Goal: Book appointment/travel/reservation

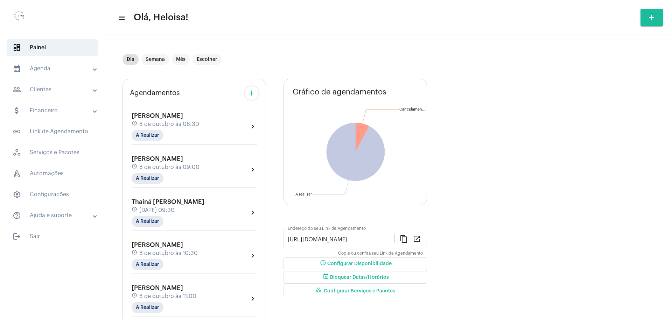
click at [253, 93] on mat-icon "add" at bounding box center [251, 93] width 8 height 8
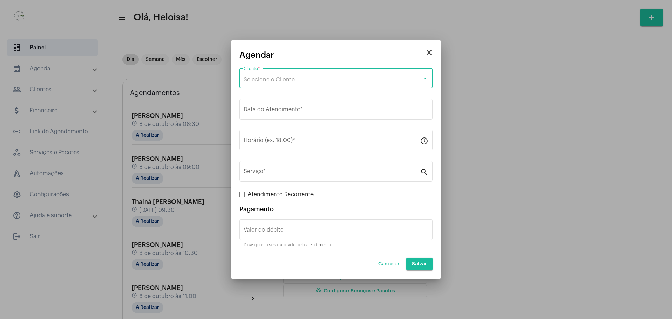
click at [298, 82] on div "Selecione o Cliente" at bounding box center [333, 80] width 178 height 6
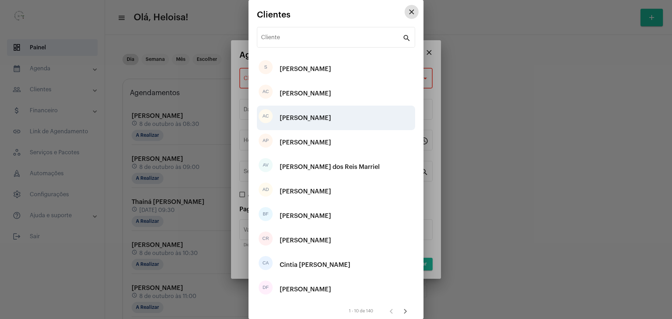
click at [301, 115] on div "[PERSON_NAME]" at bounding box center [305, 117] width 51 height 21
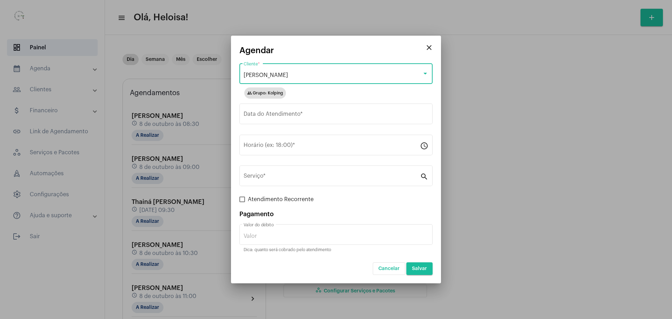
type input "R$"
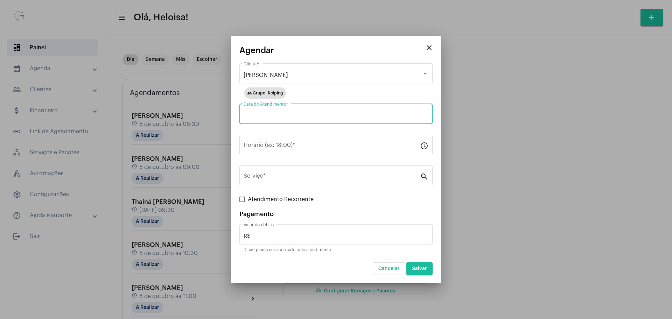
click at [298, 114] on input "Data do Atendimento *" at bounding box center [336, 115] width 185 height 6
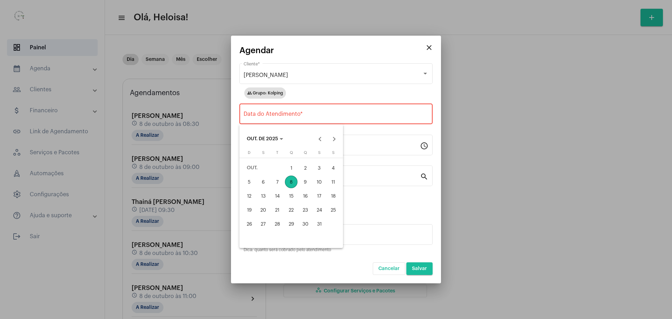
click at [292, 184] on div "8" at bounding box center [291, 182] width 13 height 13
type input "[DATE]"
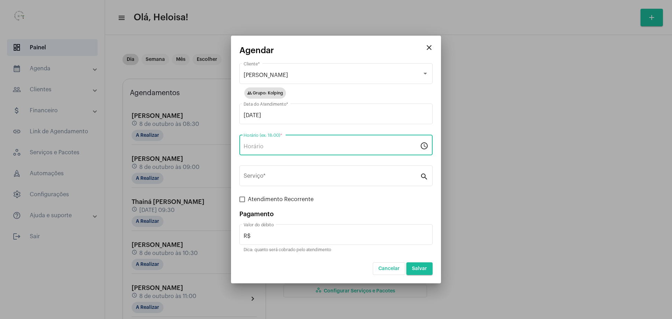
click at [255, 147] on input "Horário (ex: 18:00) *" at bounding box center [332, 146] width 176 height 6
type input "15:30"
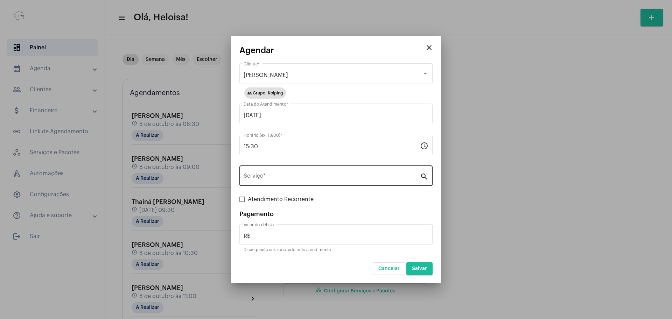
click at [302, 171] on div "Serviço *" at bounding box center [332, 175] width 176 height 22
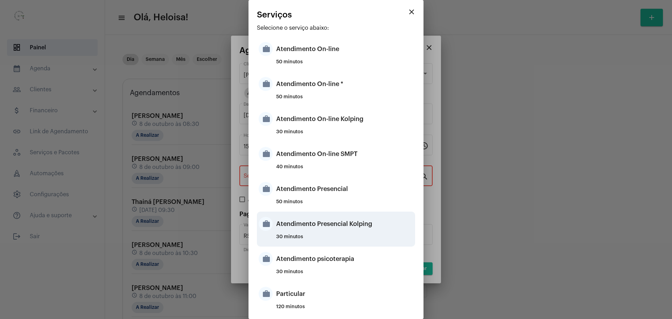
click at [317, 226] on div "Atendimento Presencial Kolping" at bounding box center [344, 223] width 137 height 21
type input "Atendimento Presencial Kolping"
type input "R$ 40"
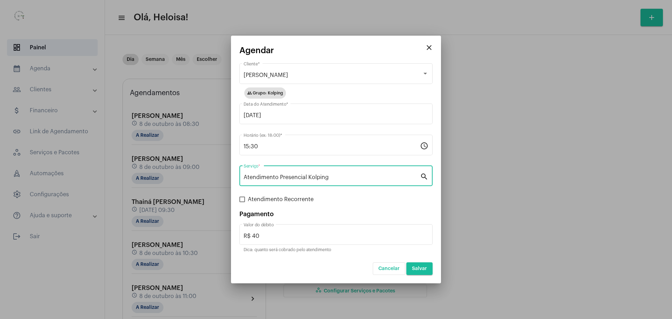
click at [242, 197] on span at bounding box center [242, 200] width 6 height 6
click at [242, 202] on input "Atendimento Recorrente" at bounding box center [242, 202] width 0 height 0
checkbox input "true"
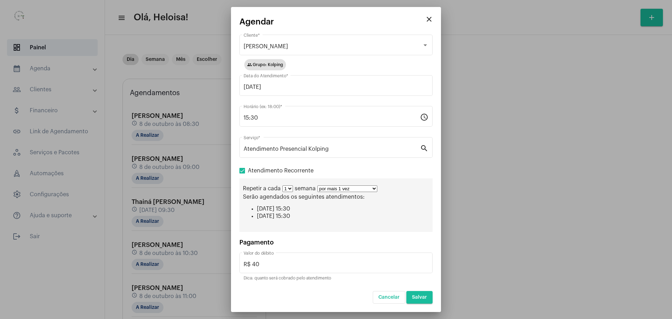
click at [342, 190] on select "por mais 1 vez por mais 2 vezes por mais 3 vezes por mais 4 vezes por mais 5 ve…" at bounding box center [347, 188] width 60 height 7
select select "9: 10"
click at [317, 185] on select "por mais 1 vez por mais 2 vezes por mais 3 vezes por mais 4 vezes por mais 5 ve…" at bounding box center [347, 188] width 60 height 7
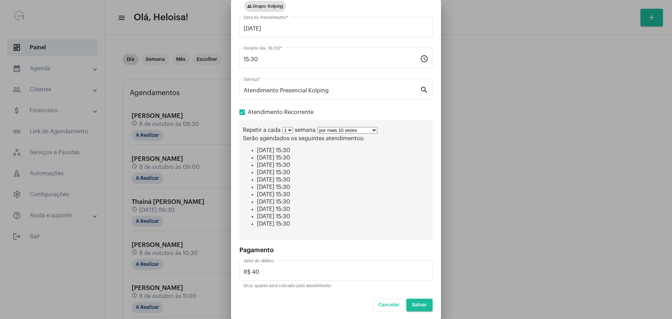
scroll to position [52, 0]
click at [420, 305] on span "Salvar" at bounding box center [419, 304] width 15 height 5
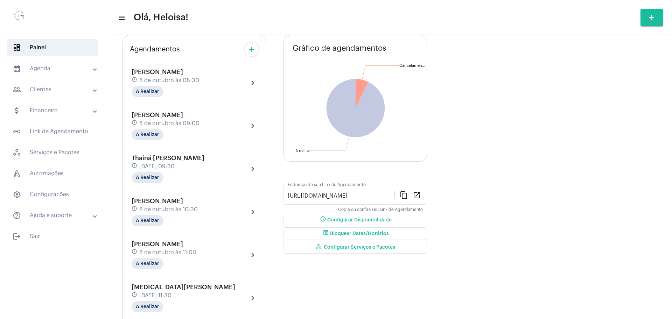
scroll to position [87, 0]
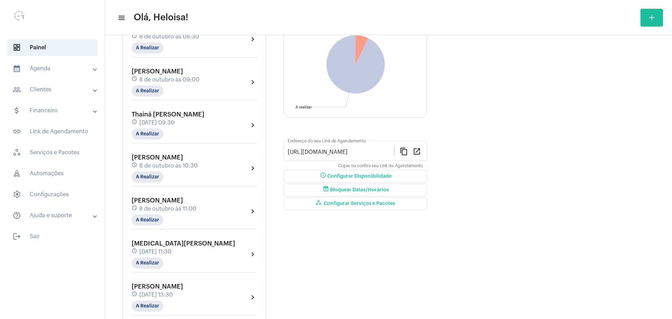
click at [178, 160] on span "[PERSON_NAME]" at bounding box center [157, 157] width 51 height 6
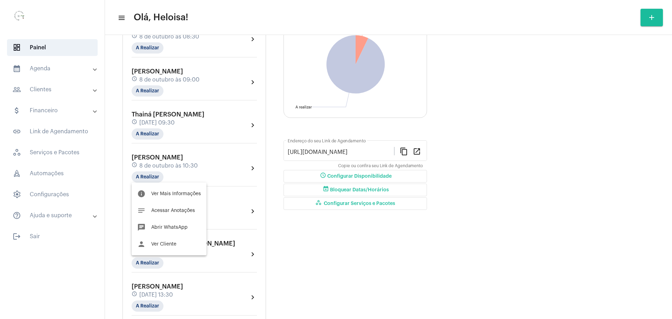
click at [161, 159] on div at bounding box center [336, 159] width 672 height 319
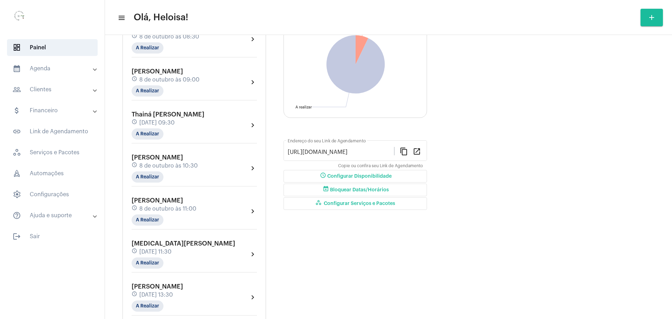
click at [161, 160] on span "[PERSON_NAME]" at bounding box center [157, 157] width 51 height 6
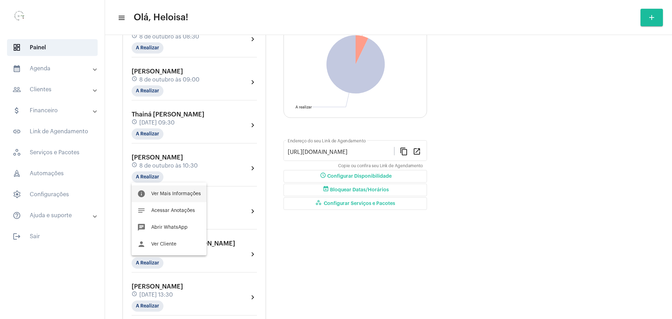
click at [176, 198] on button "info Ver Mais Informações" at bounding box center [169, 193] width 75 height 17
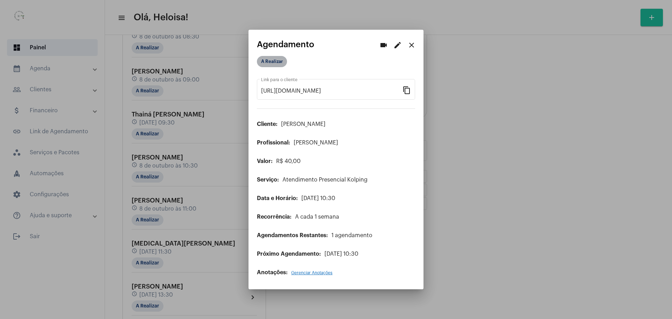
click at [269, 63] on mat-chip "A Realizar" at bounding box center [272, 61] width 30 height 11
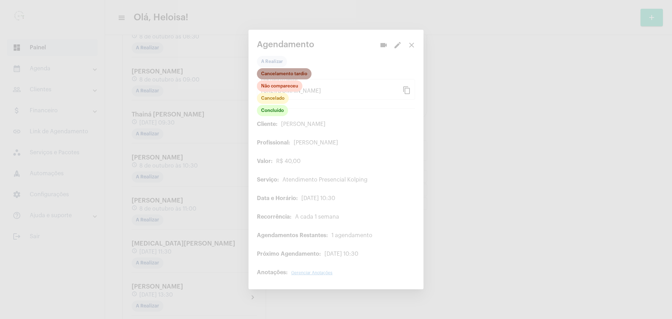
click at [281, 74] on mat-chip "Cancelamento tardio" at bounding box center [284, 73] width 55 height 11
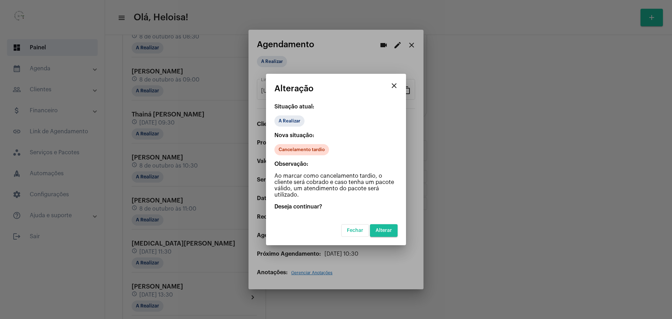
click at [386, 230] on span "Alterar" at bounding box center [384, 230] width 16 height 5
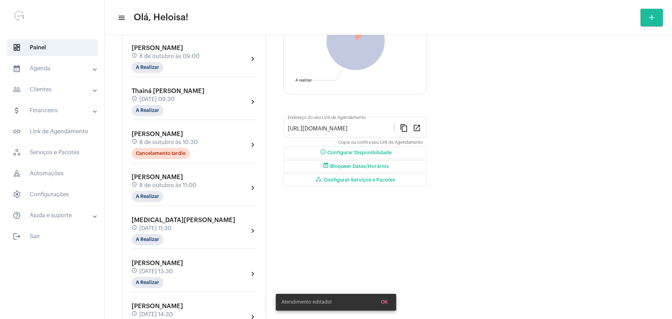
scroll to position [131, 0]
